Goal: Task Accomplishment & Management: Manage account settings

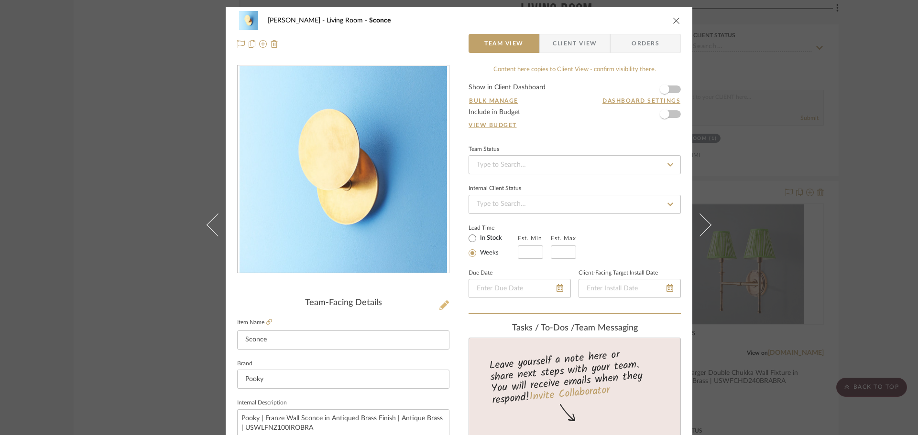
click at [439, 308] on icon at bounding box center [444, 306] width 10 height 10
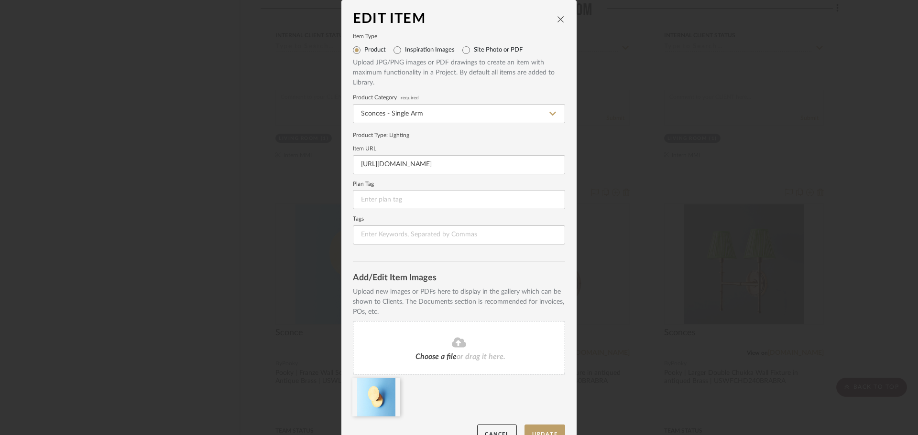
click at [454, 336] on div "Choose a file or drag it here." at bounding box center [459, 348] width 212 height 54
click at [389, 386] on icon at bounding box center [392, 385] width 7 height 8
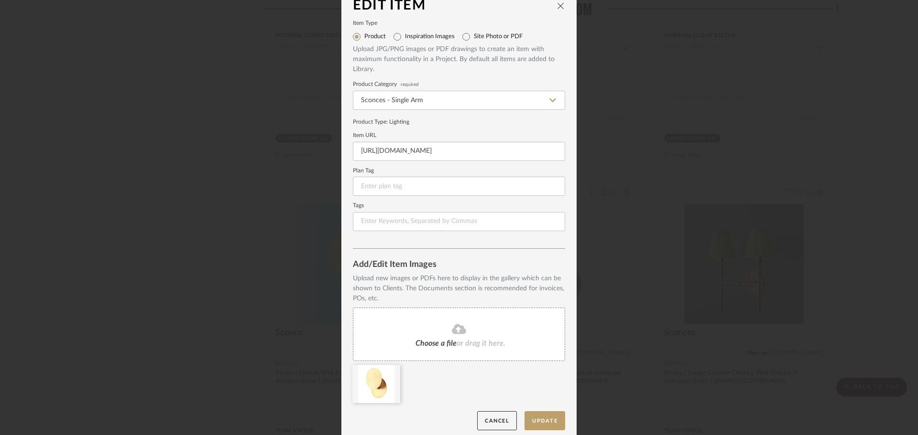
scroll to position [20, 0]
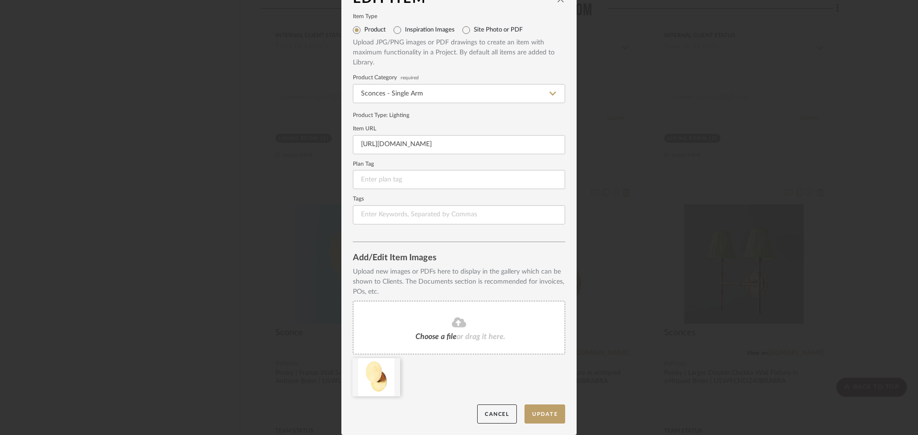
click at [534, 400] on div at bounding box center [462, 379] width 219 height 43
click at [538, 410] on button "Update" at bounding box center [544, 415] width 41 height 20
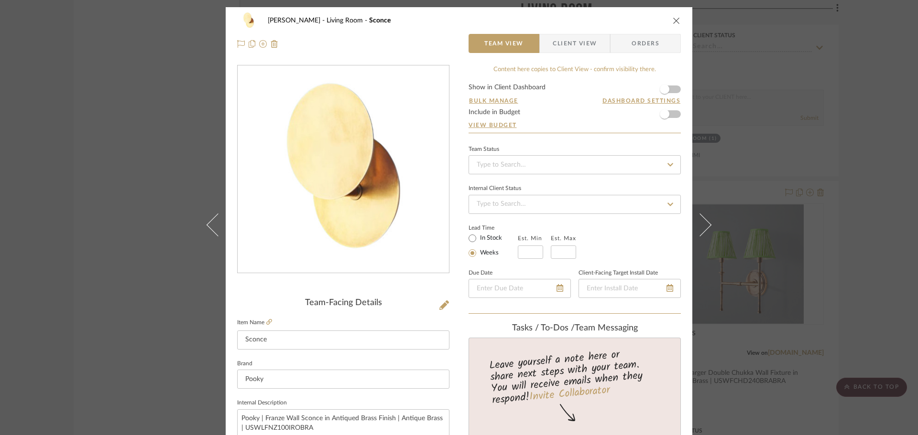
drag, startPoint x: 571, startPoint y: 47, endPoint x: 569, endPoint y: 69, distance: 22.0
click at [570, 46] on span "Client View" at bounding box center [574, 43] width 44 height 19
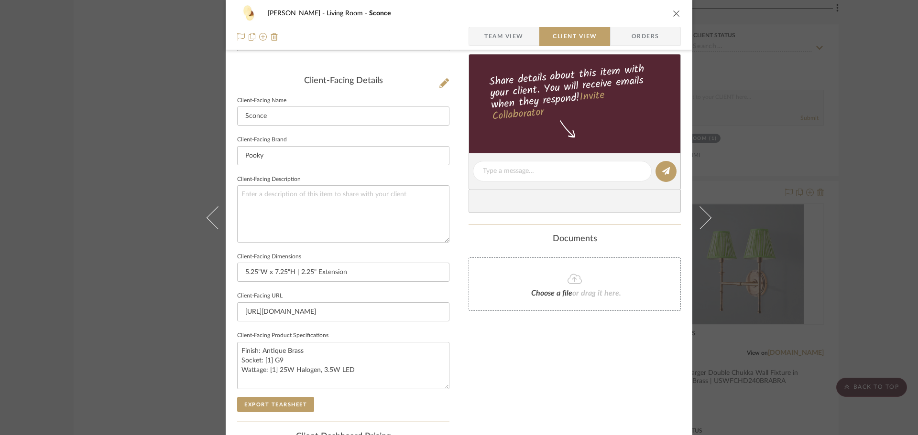
scroll to position [239, 0]
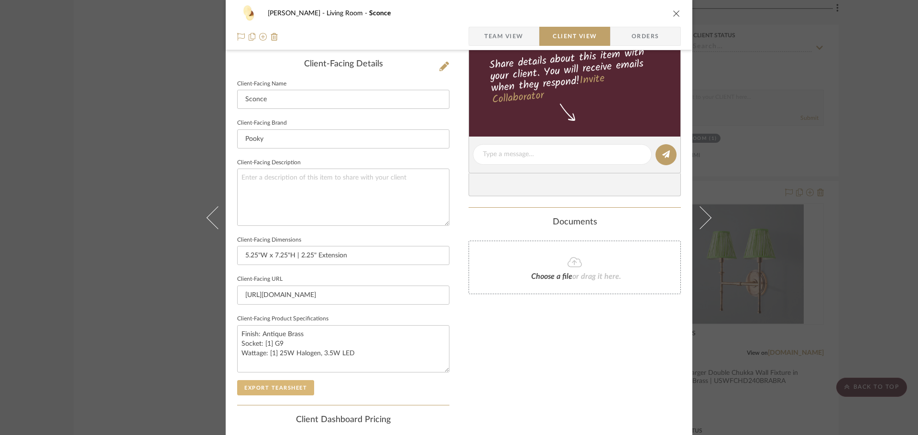
click at [297, 390] on button "Export Tearsheet" at bounding box center [275, 387] width 77 height 15
click at [874, 171] on div "[PERSON_NAME] Living Room Sconce Team View Client View Orders Client-Facing Det…" at bounding box center [459, 217] width 918 height 435
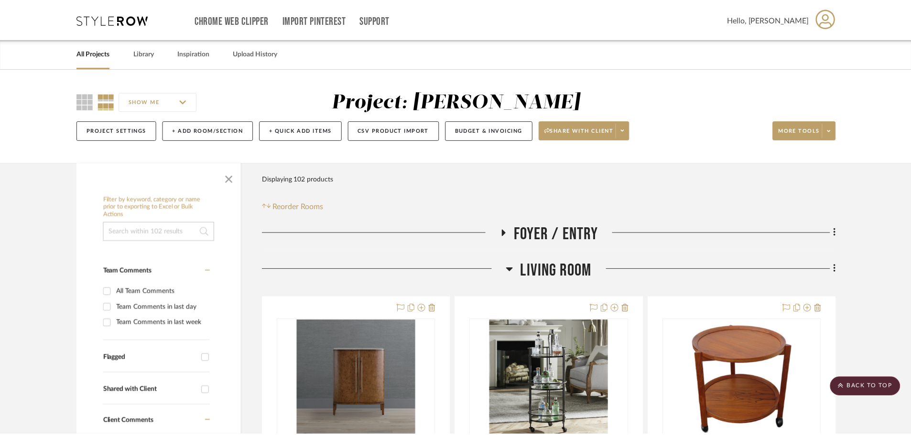
scroll to position [2235, 0]
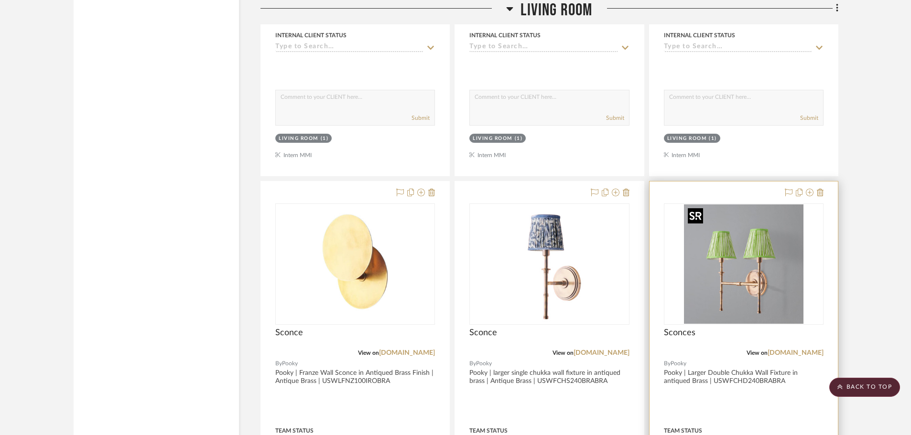
click at [741, 257] on img "0" at bounding box center [743, 264] width 119 height 119
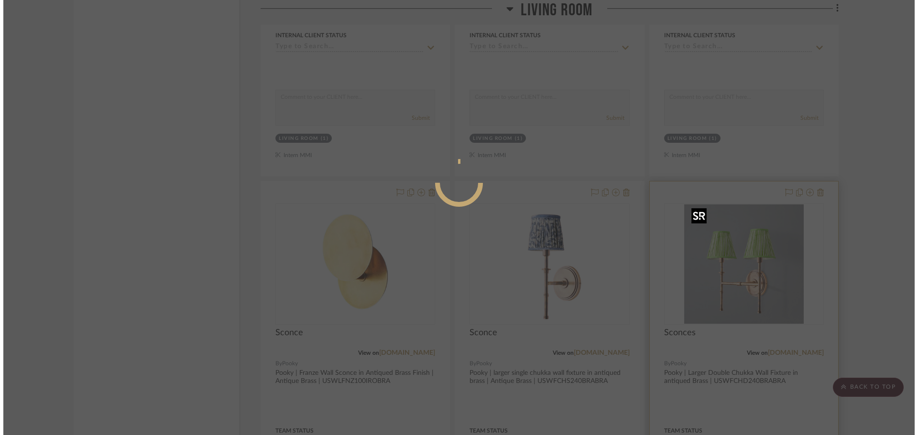
scroll to position [0, 0]
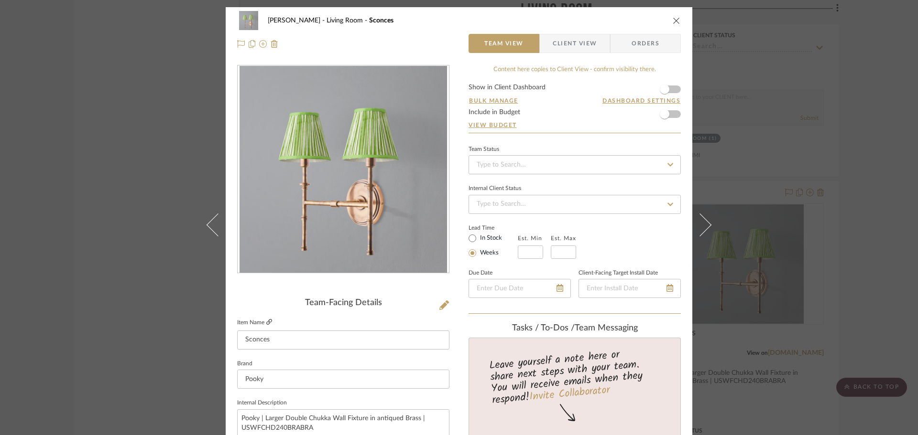
click at [267, 322] on icon at bounding box center [269, 322] width 6 height 6
click at [440, 307] on icon at bounding box center [444, 306] width 10 height 10
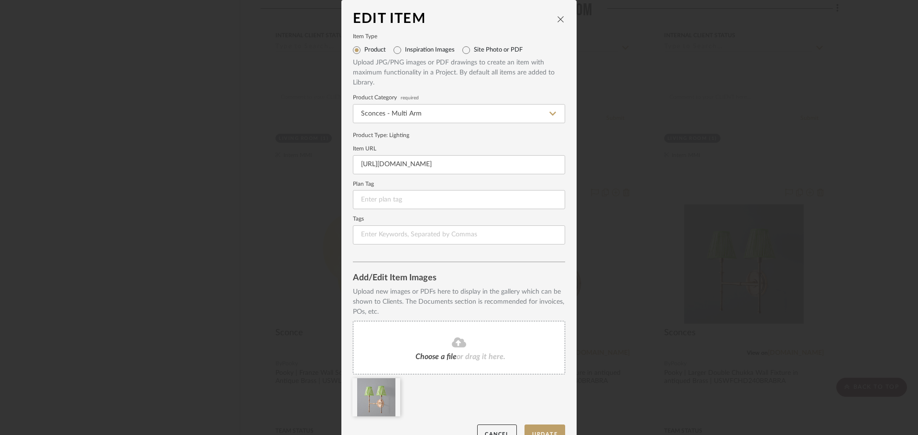
click at [454, 350] on div "Choose a file or drag it here." at bounding box center [459, 348] width 212 height 54
click at [389, 384] on icon at bounding box center [392, 385] width 7 height 8
click at [549, 432] on button "Update" at bounding box center [544, 435] width 41 height 20
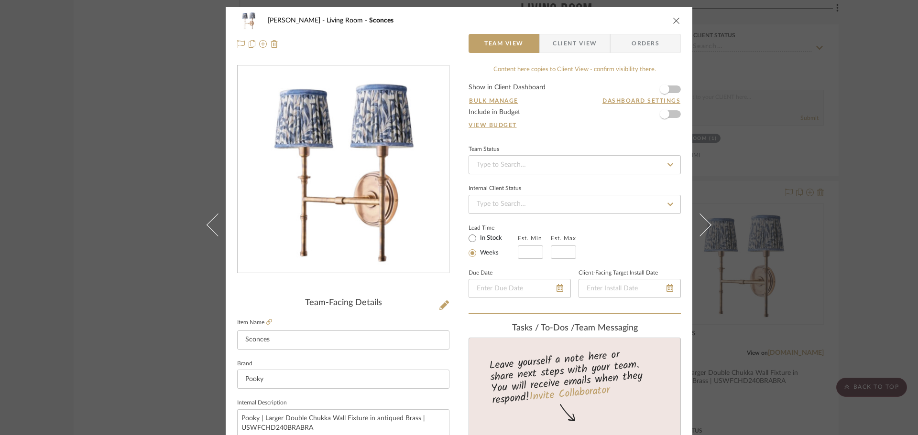
drag, startPoint x: 588, startPoint y: 43, endPoint x: 589, endPoint y: 55, distance: 12.9
click at [588, 43] on span "Client View" at bounding box center [574, 43] width 44 height 19
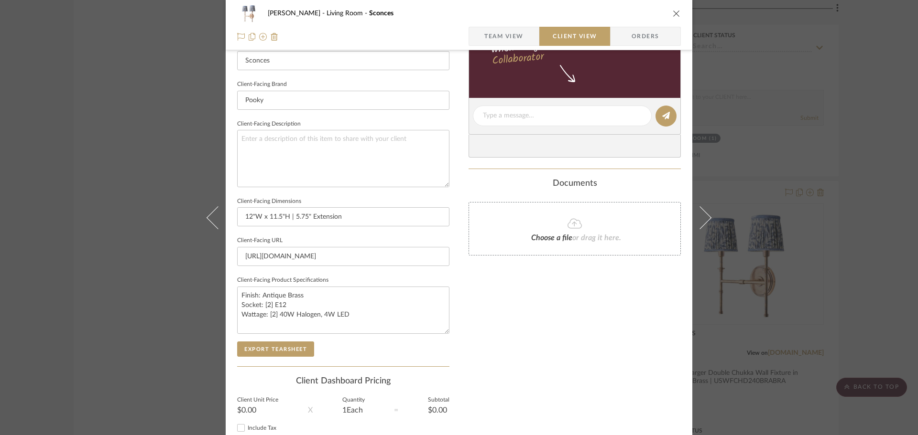
scroll to position [287, 0]
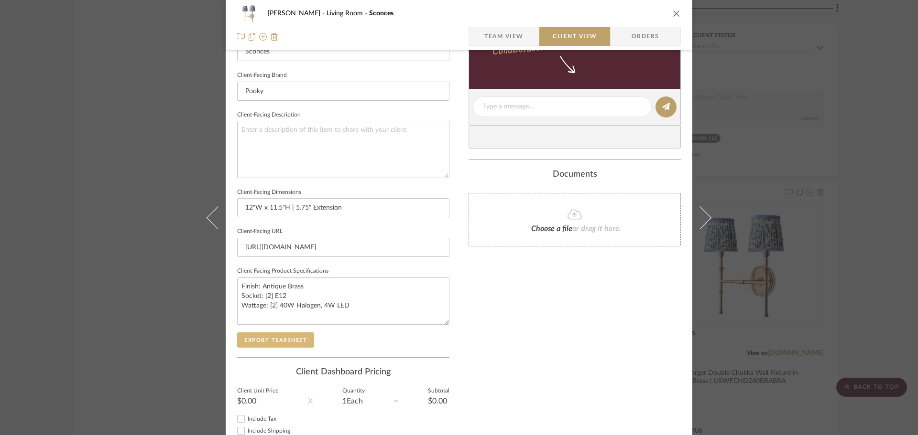
click at [291, 342] on button "Export Tearsheet" at bounding box center [275, 340] width 77 height 15
click at [842, 147] on div "[PERSON_NAME] Living Room Sconces Team View Client View Orders Client-Facing De…" at bounding box center [459, 217] width 918 height 435
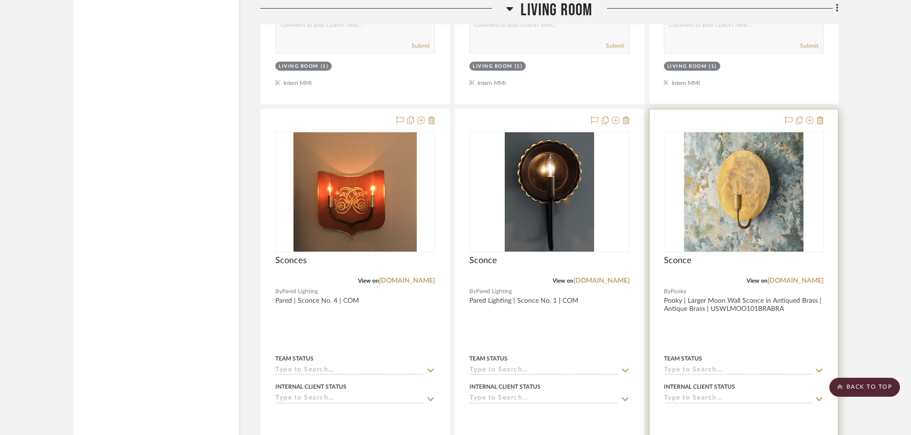
scroll to position [1901, 0]
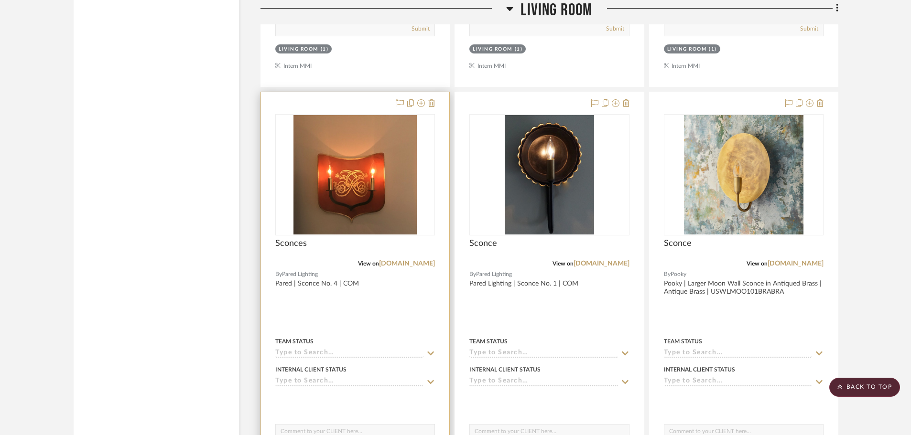
click at [417, 259] on div "View on [DOMAIN_NAME]" at bounding box center [355, 263] width 160 height 9
click at [416, 261] on link "[DOMAIN_NAME]" at bounding box center [407, 263] width 56 height 7
click at [366, 213] on img "0" at bounding box center [354, 174] width 123 height 119
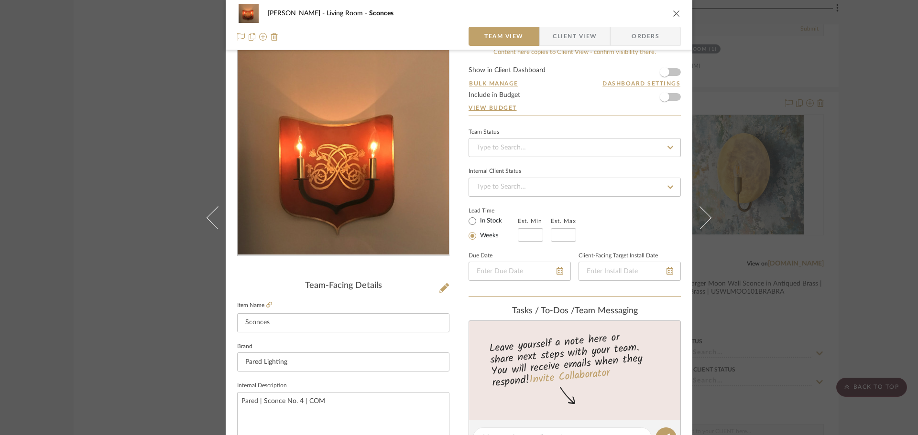
scroll to position [0, 0]
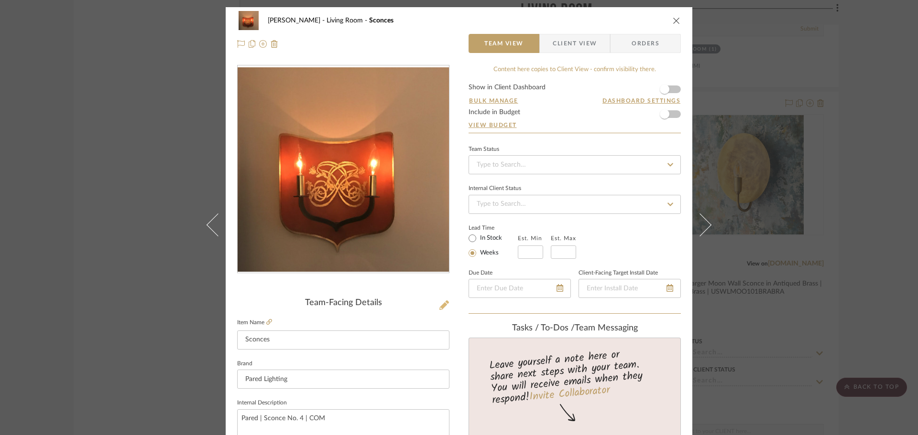
click at [439, 308] on icon at bounding box center [444, 306] width 10 height 10
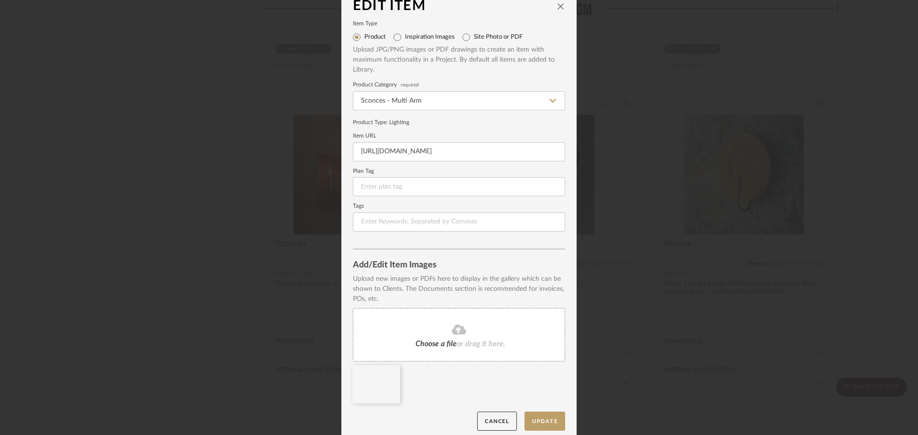
scroll to position [20, 0]
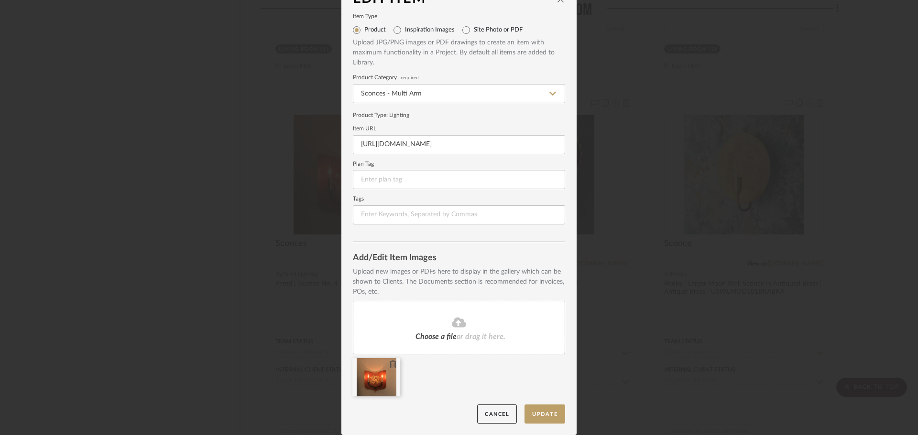
click at [389, 361] on icon at bounding box center [392, 365] width 7 height 8
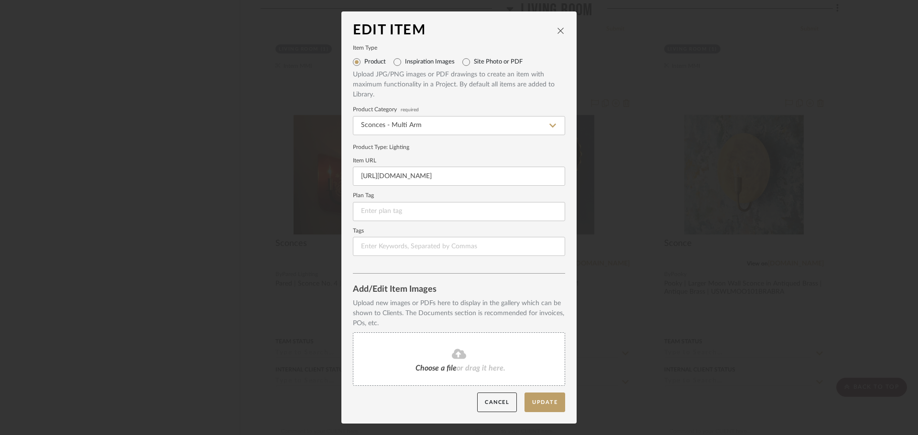
click at [450, 335] on div "Choose a file or drag it here." at bounding box center [459, 360] width 212 height 54
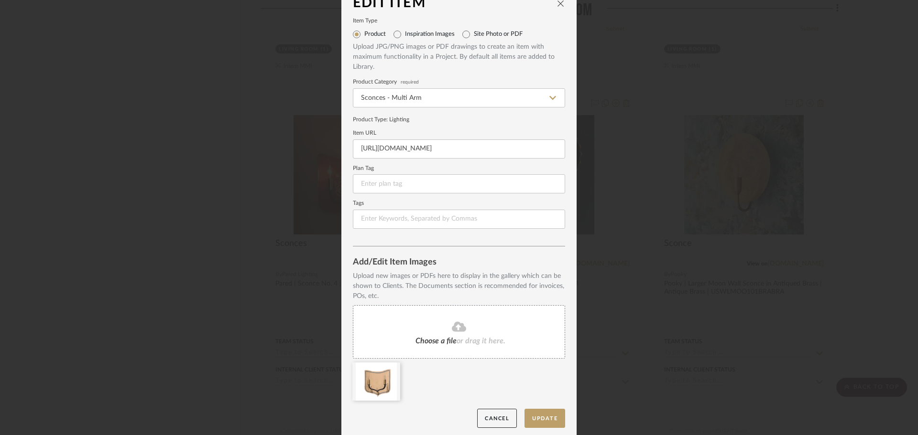
scroll to position [20, 0]
click at [547, 406] on button "Update" at bounding box center [544, 415] width 41 height 20
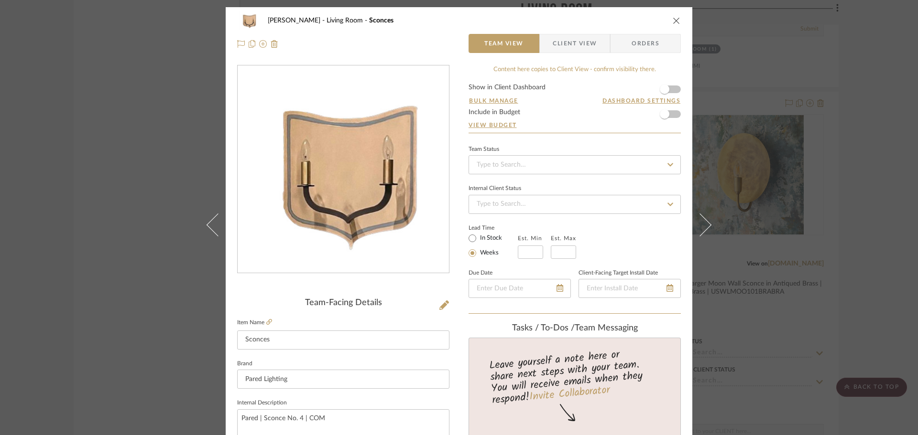
click at [572, 37] on span "Client View" at bounding box center [574, 43] width 44 height 19
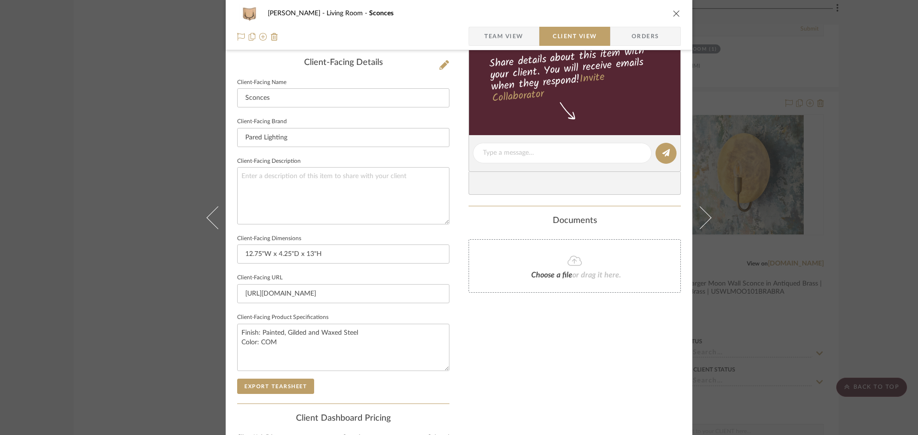
scroll to position [287, 0]
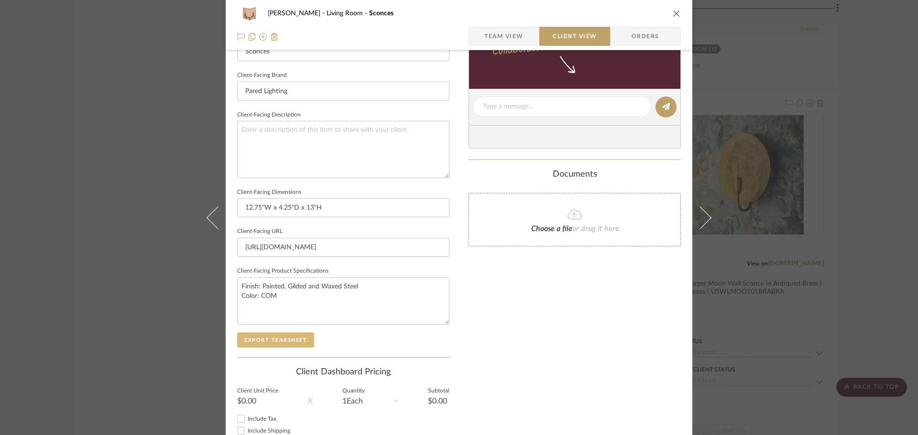
drag, startPoint x: 282, startPoint y: 335, endPoint x: 290, endPoint y: 333, distance: 7.6
click at [282, 336] on button "Export Tearsheet" at bounding box center [275, 340] width 77 height 15
click at [810, 187] on div "[PERSON_NAME] Living Room Sconces Team View Client View Orders Client-Facing De…" at bounding box center [459, 217] width 918 height 435
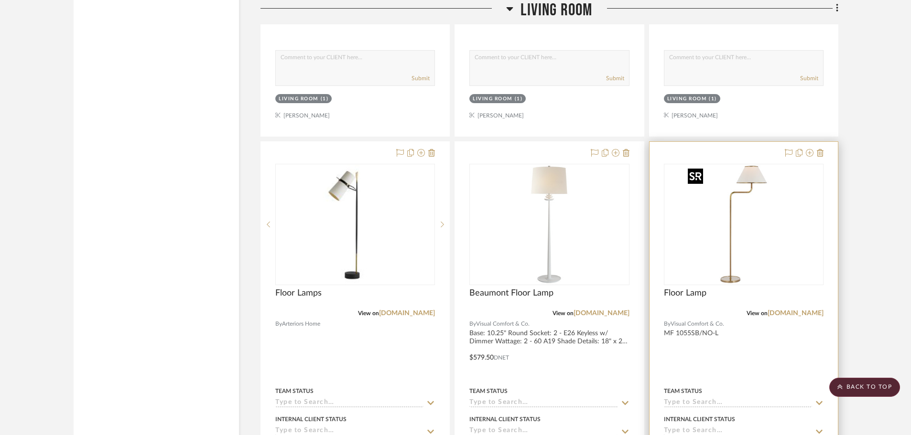
scroll to position [4922, 0]
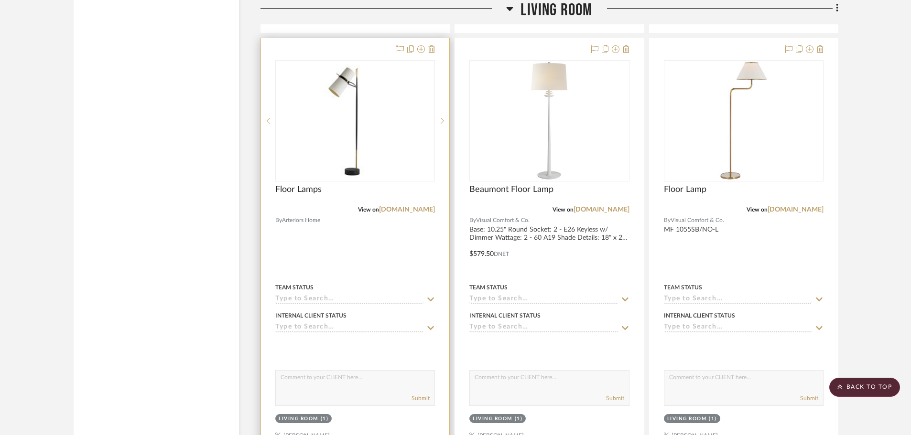
click at [417, 154] on div "0" at bounding box center [355, 121] width 159 height 120
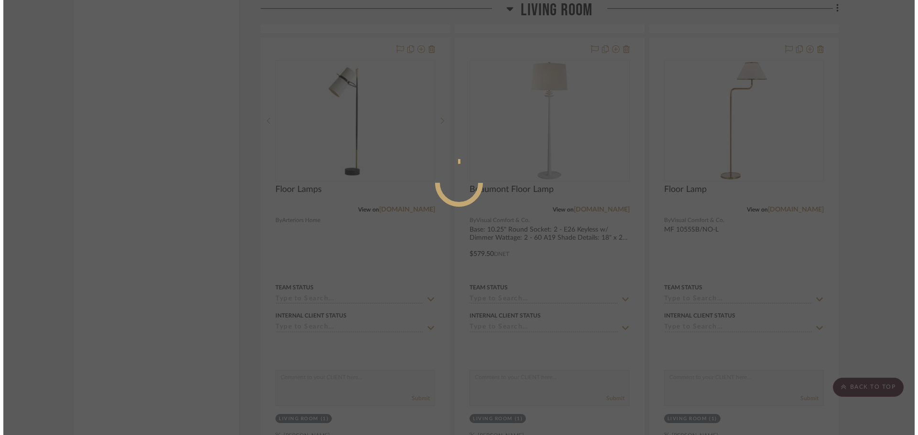
scroll to position [0, 0]
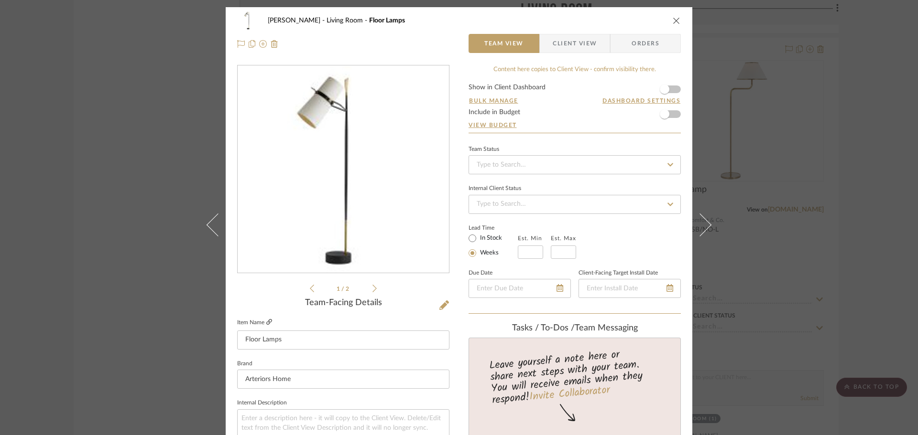
click at [266, 323] on icon at bounding box center [269, 322] width 6 height 6
click at [439, 299] on button at bounding box center [444, 305] width 11 height 15
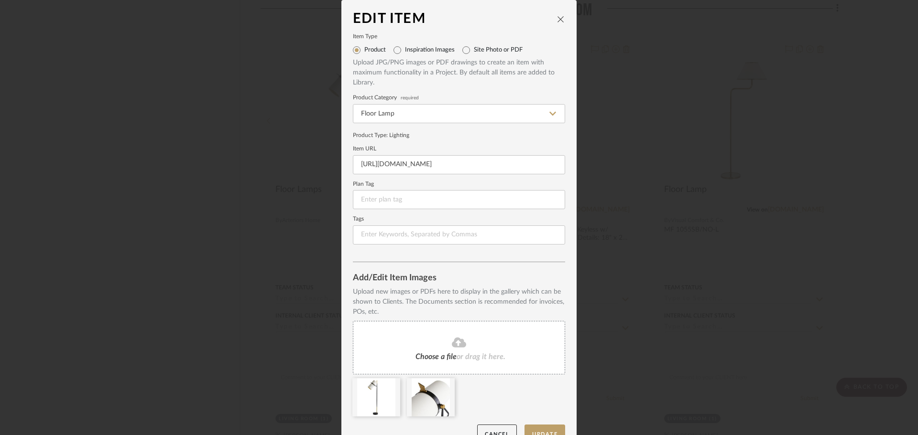
click at [452, 351] on div "Choose a file or drag it here." at bounding box center [459, 348] width 212 height 54
click at [389, 386] on icon at bounding box center [392, 385] width 7 height 8
click at [389, 385] on icon at bounding box center [392, 385] width 7 height 8
click at [543, 430] on button "Update" at bounding box center [544, 435] width 41 height 20
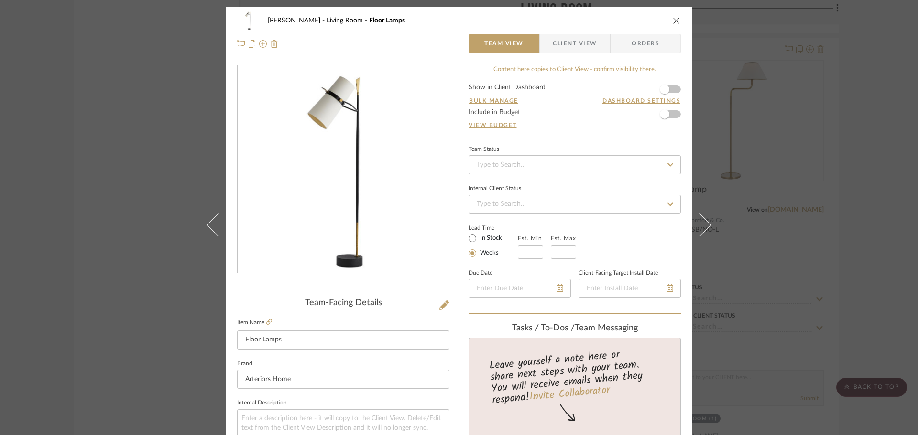
click at [561, 52] on span "Client View" at bounding box center [574, 43] width 44 height 19
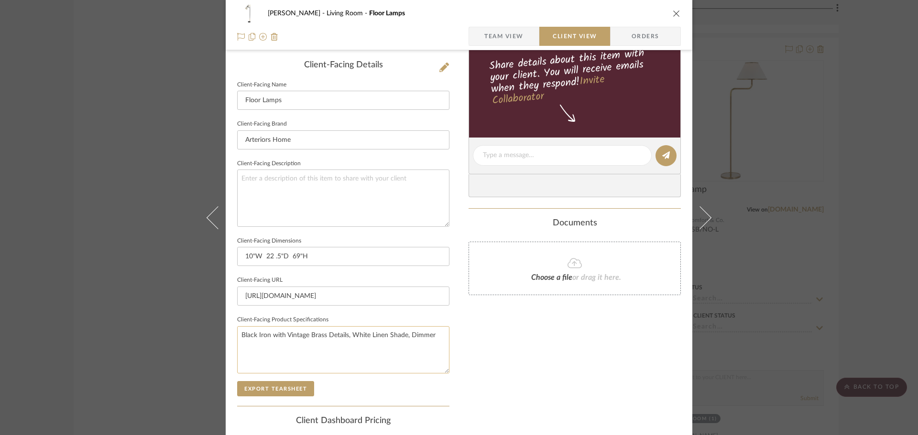
scroll to position [239, 0]
click at [298, 387] on button "Export Tearsheet" at bounding box center [275, 387] width 77 height 15
click at [780, 109] on div "[PERSON_NAME] Living Room Floor Lamps Team View Client View Orders Client-Facin…" at bounding box center [459, 217] width 918 height 435
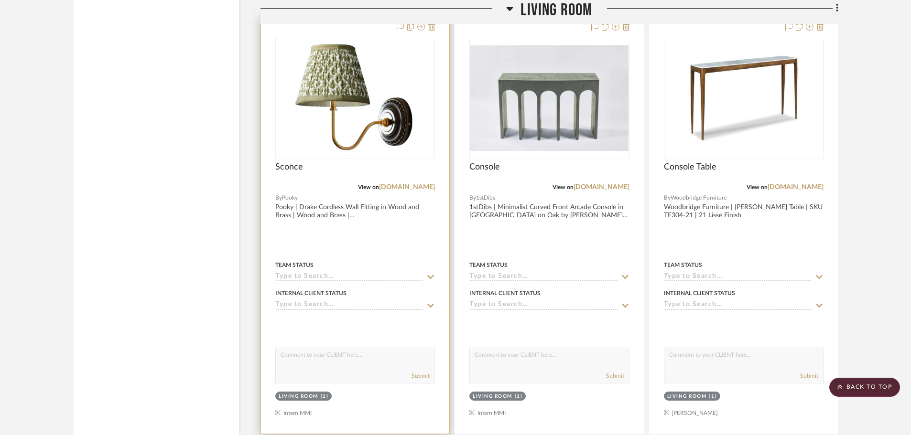
scroll to position [2772, 0]
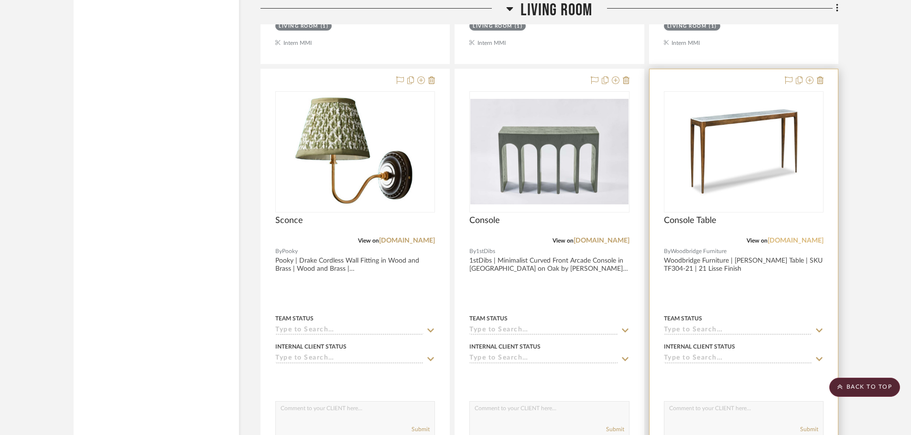
click at [799, 241] on link "[DOMAIN_NAME]" at bounding box center [795, 240] width 56 height 7
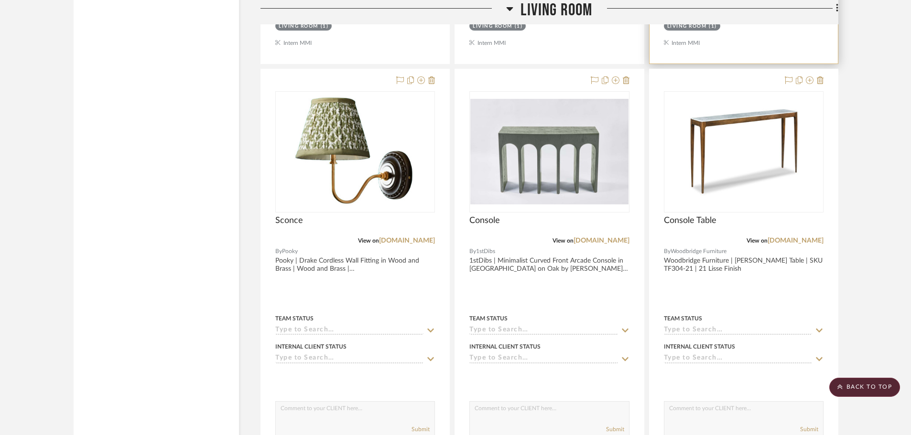
scroll to position [2580, 0]
